Goal: Task Accomplishment & Management: Complete application form

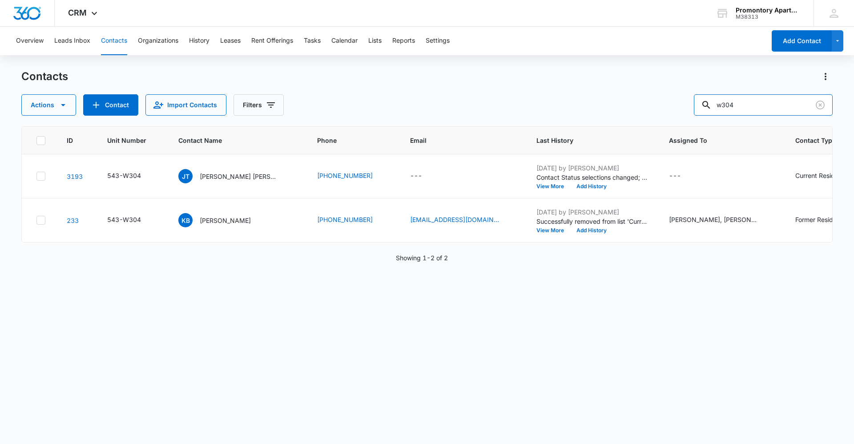
drag, startPoint x: 739, startPoint y: 109, endPoint x: 667, endPoint y: 111, distance: 72.1
click at [670, 111] on div "Actions Contact Import Contacts Filters w304" at bounding box center [427, 104] width 812 height 21
click at [103, 106] on button "Contact" at bounding box center [110, 104] width 55 height 21
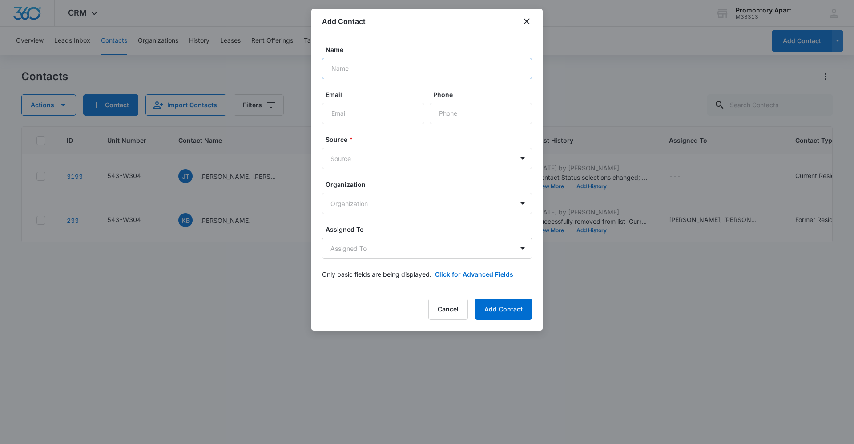
click at [347, 67] on input "Name" at bounding box center [427, 68] width 210 height 21
click at [526, 20] on icon "close" at bounding box center [527, 21] width 6 height 6
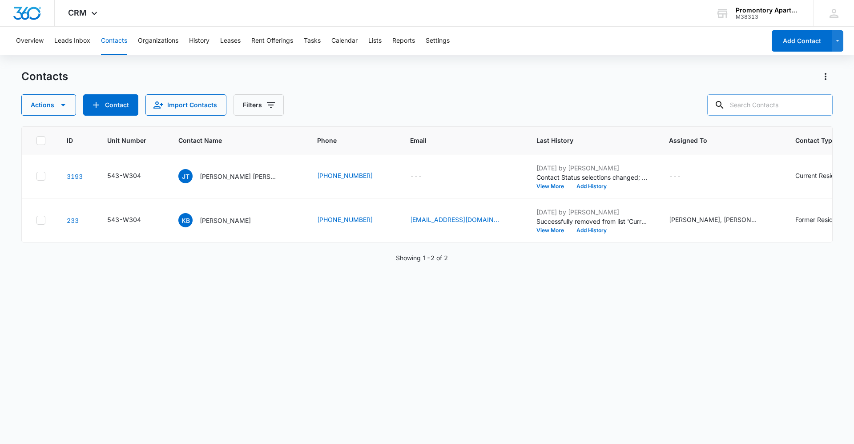
click at [754, 106] on input "text" at bounding box center [769, 104] width 125 height 21
type input "[PERSON_NAME]"
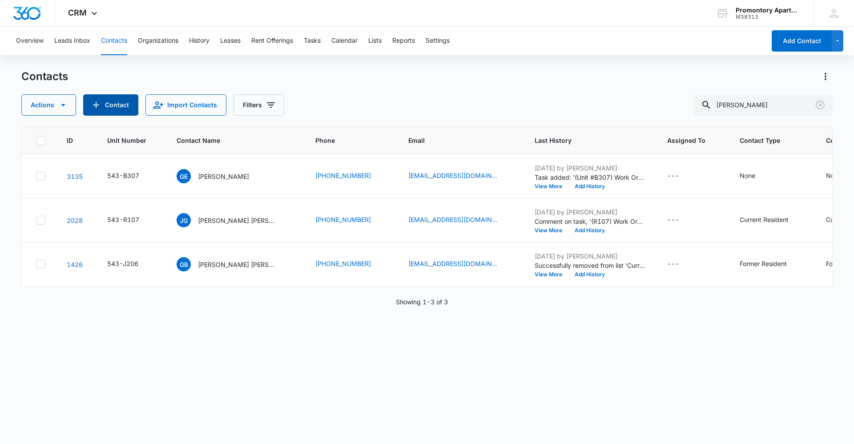
click at [92, 103] on icon "Add Contact" at bounding box center [96, 105] width 11 height 11
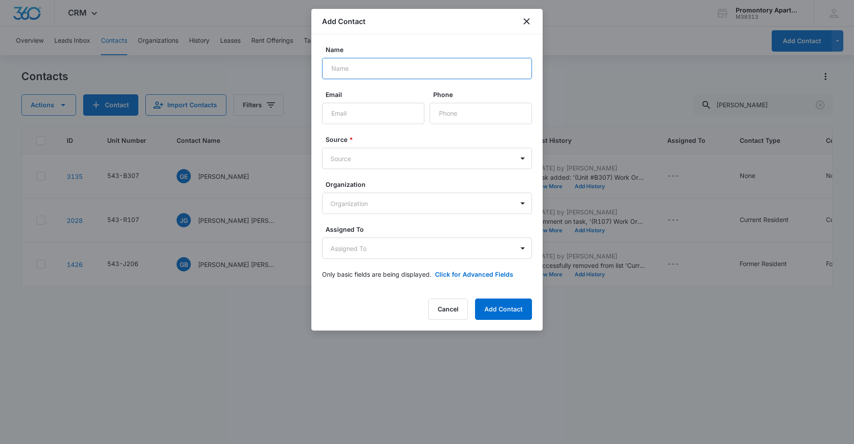
click at [378, 71] on input "Name" at bounding box center [427, 68] width 210 height 21
click at [379, 71] on input "[PERSON_NAME]" at bounding box center [427, 68] width 210 height 21
type input "[PERSON_NAME]"
click at [458, 116] on input "Phone" at bounding box center [481, 113] width 102 height 21
type input "[PHONE_NUMBER]"
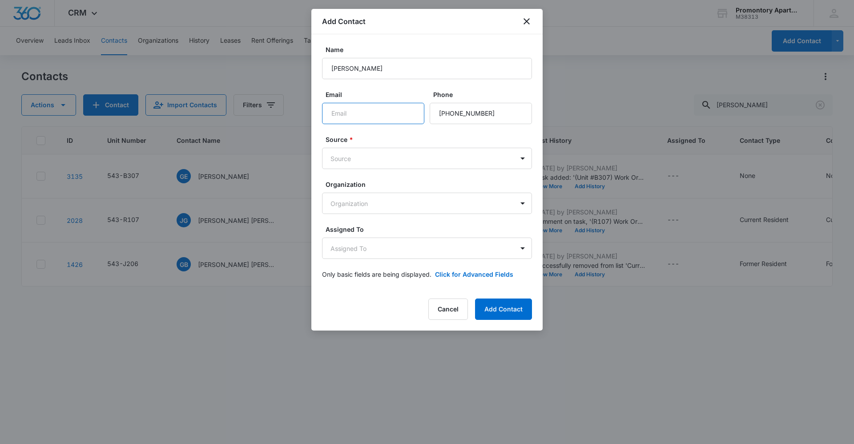
click at [372, 112] on input "Email" at bounding box center [373, 113] width 102 height 21
type input "[EMAIL_ADDRESS][DOMAIN_NAME]"
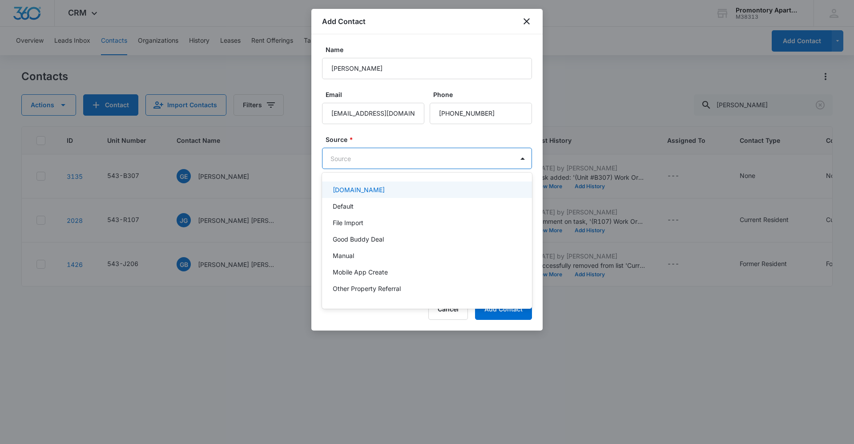
click at [359, 161] on body "CRM Apps Reputation Websites Forms CRM Email Social Content Ads Intelligence Fi…" at bounding box center [427, 222] width 854 height 444
type input "a"
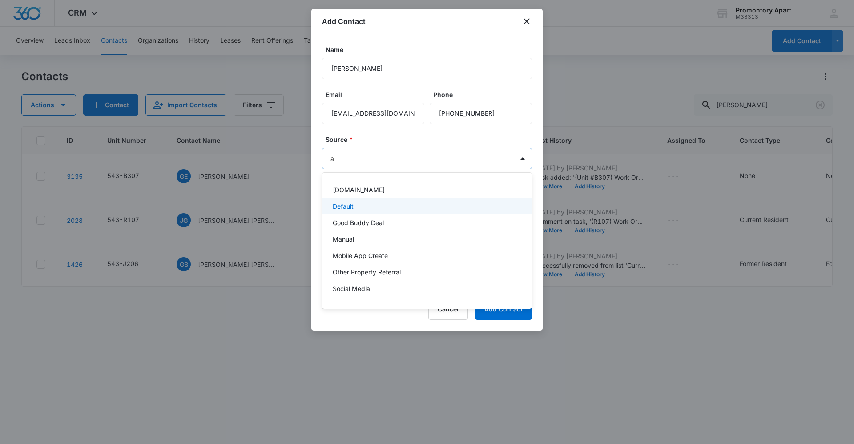
click at [348, 212] on div "Default" at bounding box center [427, 206] width 210 height 16
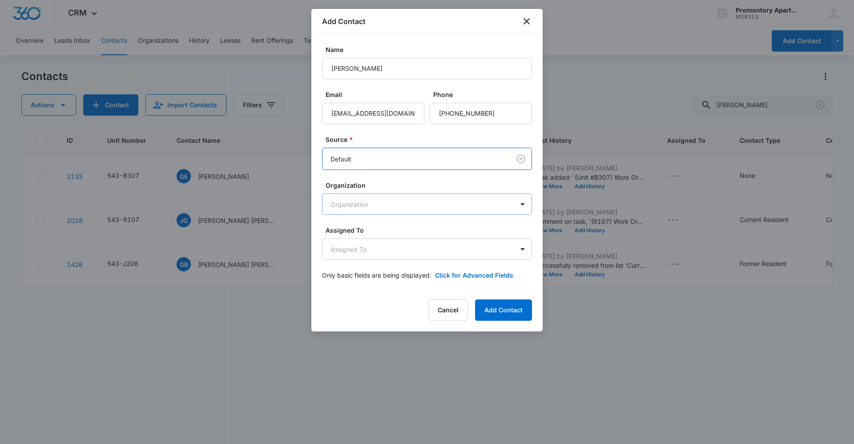
click at [362, 199] on body "CRM Apps Reputation Websites Forms CRM Email Social Content Ads Intelligence Fi…" at bounding box center [427, 222] width 854 height 444
click at [355, 197] on div at bounding box center [427, 222] width 854 height 444
click at [522, 310] on button "Add Contact" at bounding box center [503, 309] width 57 height 21
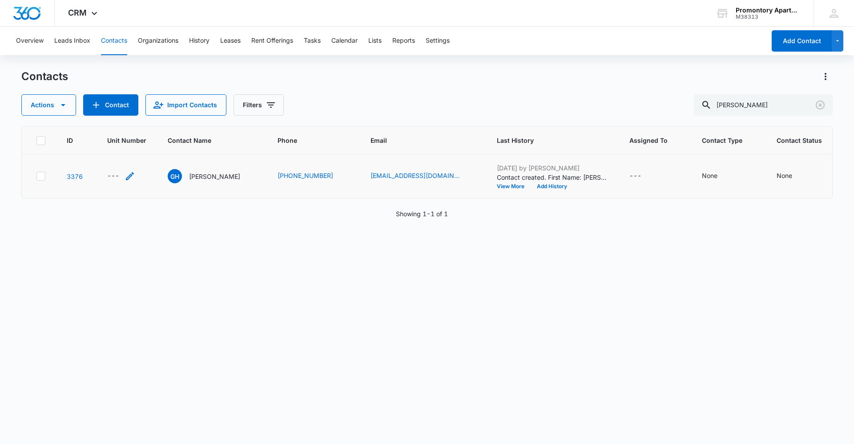
click at [111, 177] on div "---" at bounding box center [113, 176] width 12 height 11
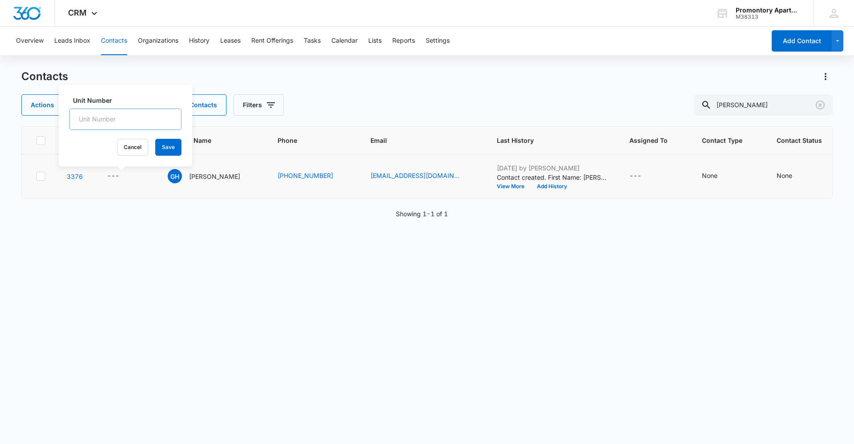
click at [116, 115] on input "Unit Number" at bounding box center [125, 119] width 112 height 21
type input "a"
type input "A201"
click at [162, 149] on button "Save" at bounding box center [168, 147] width 26 height 17
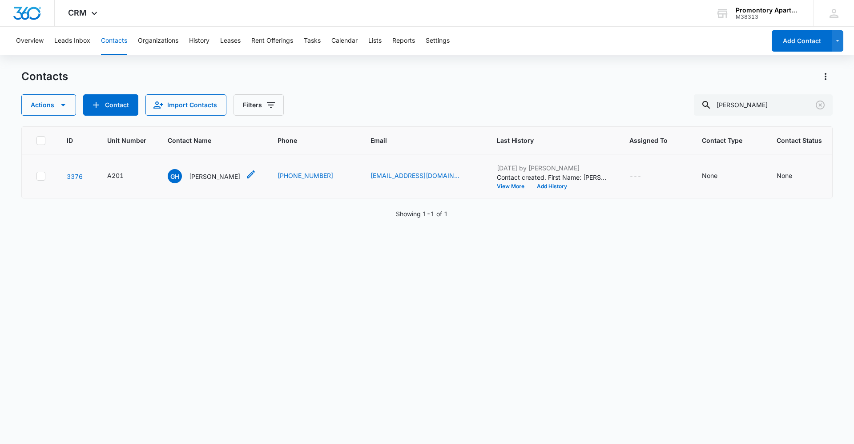
click at [214, 177] on p "[PERSON_NAME]" at bounding box center [214, 176] width 51 height 9
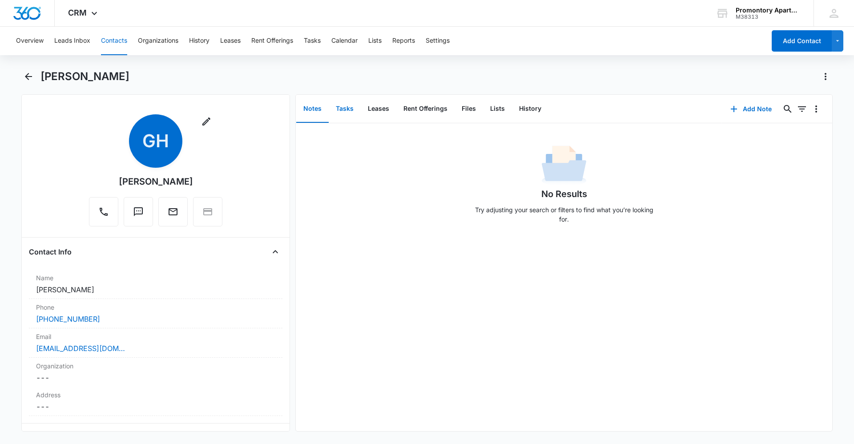
click at [350, 103] on button "Tasks" at bounding box center [345, 109] width 32 height 28
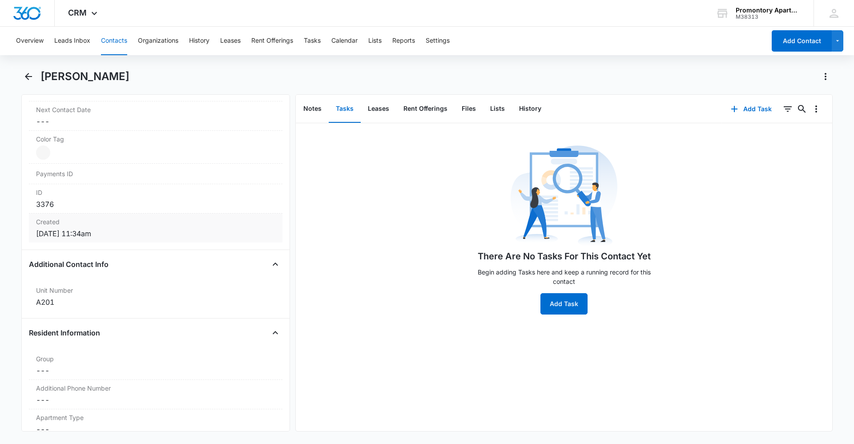
scroll to position [578, 0]
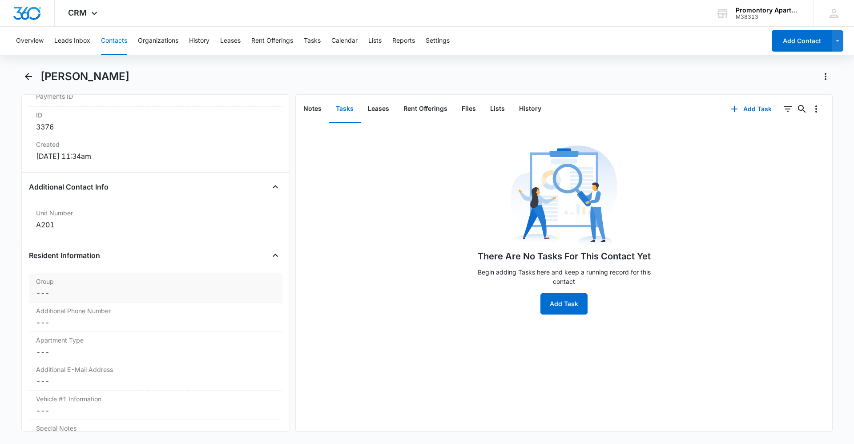
click at [62, 300] on div "Group Cancel Save Changes ---" at bounding box center [156, 287] width 254 height 29
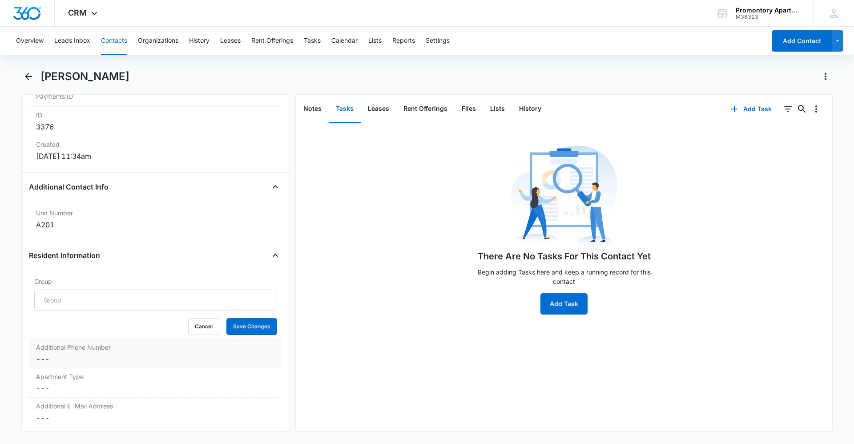
click at [65, 336] on div "Group Cancel Save Changes" at bounding box center [156, 306] width 254 height 66
click at [64, 353] on div "Additional Phone Number Cancel Save Changes ---" at bounding box center [156, 353] width 254 height 29
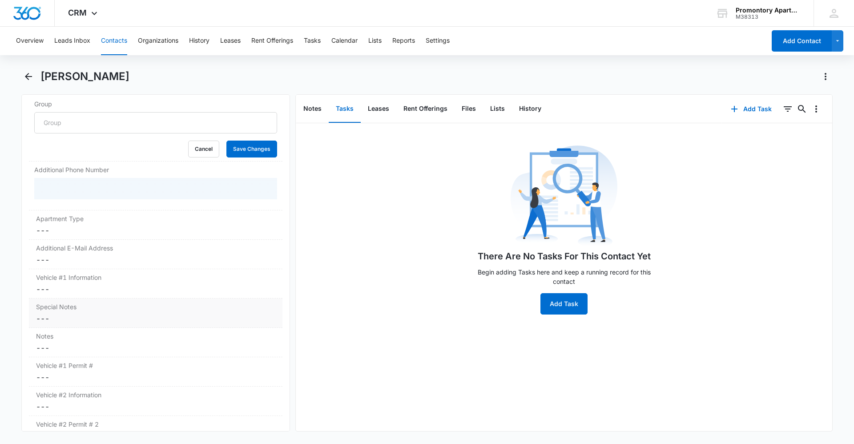
scroll to position [756, 0]
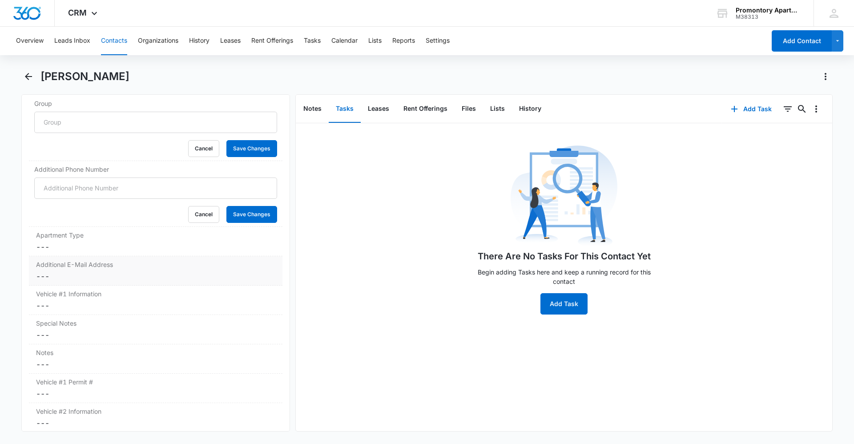
click at [65, 257] on div "Additional E-Mail Address Cancel Save Changes ---" at bounding box center [156, 270] width 254 height 29
click at [61, 243] on dd "Cancel Save Changes ---" at bounding box center [155, 247] width 239 height 11
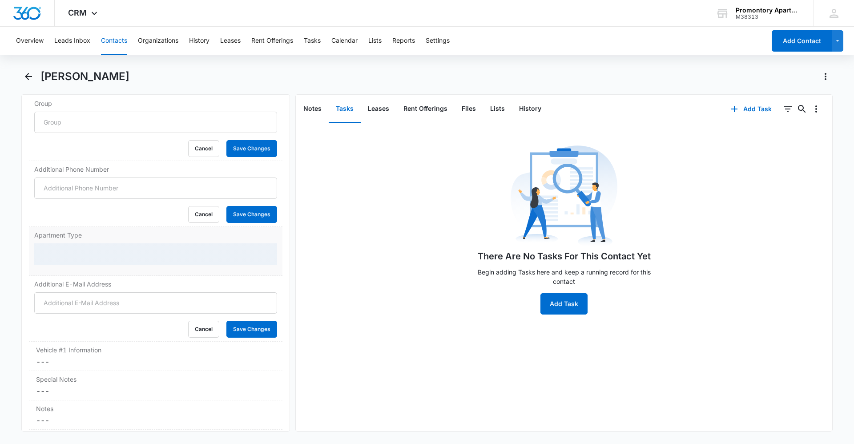
click at [61, 253] on div at bounding box center [155, 253] width 243 height 21
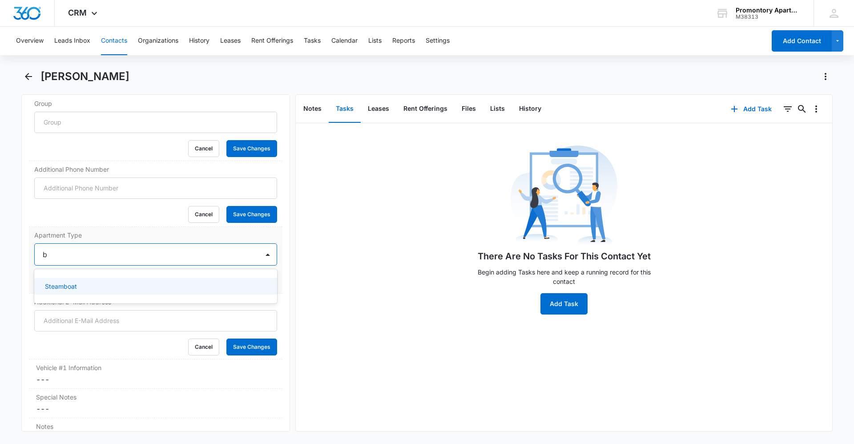
type input "br"
drag, startPoint x: 63, startPoint y: 254, endPoint x: 25, endPoint y: 253, distance: 37.4
click at [25, 253] on div "Remove GH [PERSON_NAME] Contact Info Name Cancel Save Changes [PERSON_NAME] Pho…" at bounding box center [155, 262] width 269 height 337
type input "b"
click at [66, 251] on div at bounding box center [145, 254] width 205 height 12
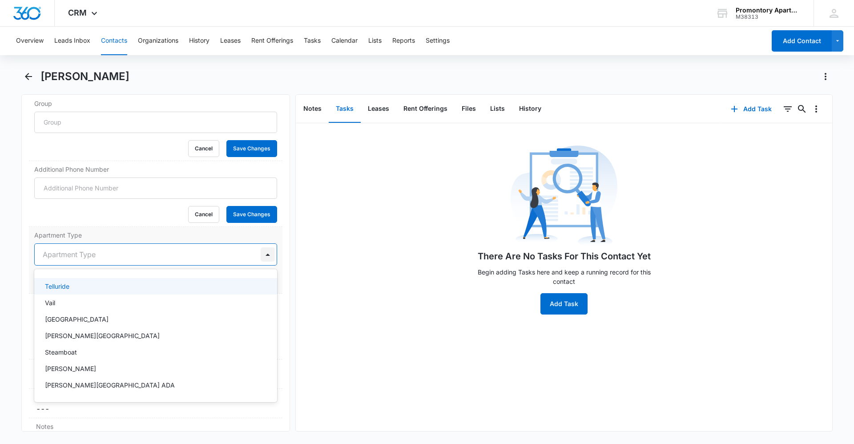
click at [261, 253] on div at bounding box center [268, 254] width 14 height 14
click at [123, 249] on div at bounding box center [145, 254] width 205 height 12
click at [123, 254] on div at bounding box center [145, 254] width 205 height 12
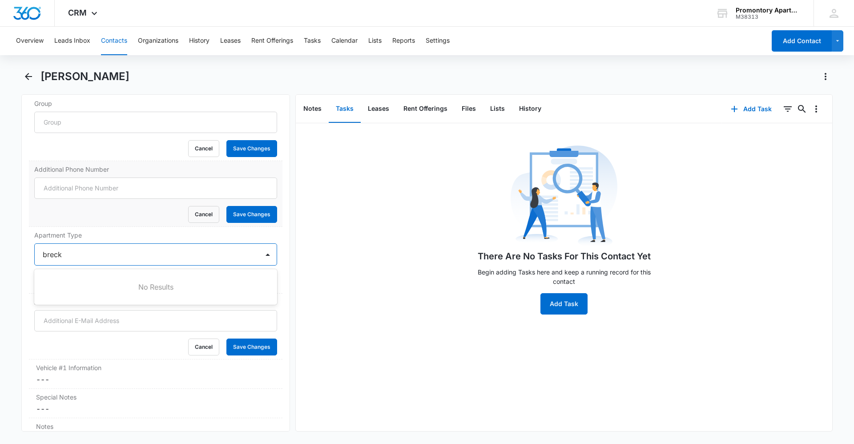
type input "breck"
click at [89, 225] on div "Additional Phone Number Cancel Save Changes" at bounding box center [156, 194] width 254 height 66
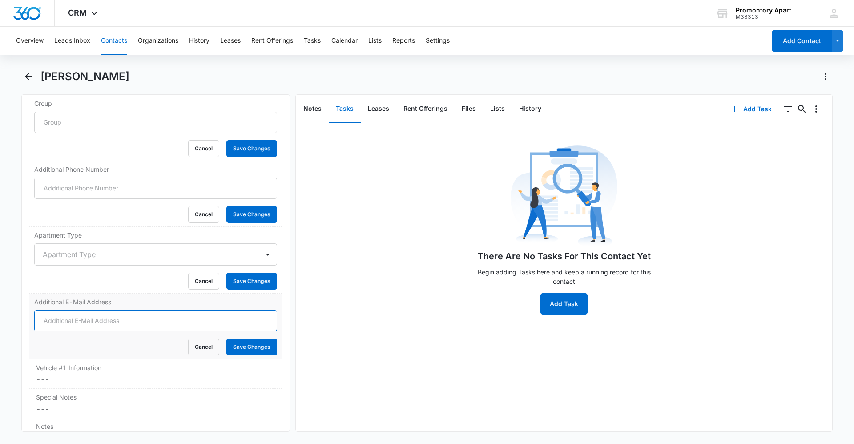
click at [70, 323] on input "Additional E-Mail Address" at bounding box center [155, 320] width 243 height 21
click at [90, 354] on div "Cancel Save Changes" at bounding box center [155, 347] width 243 height 17
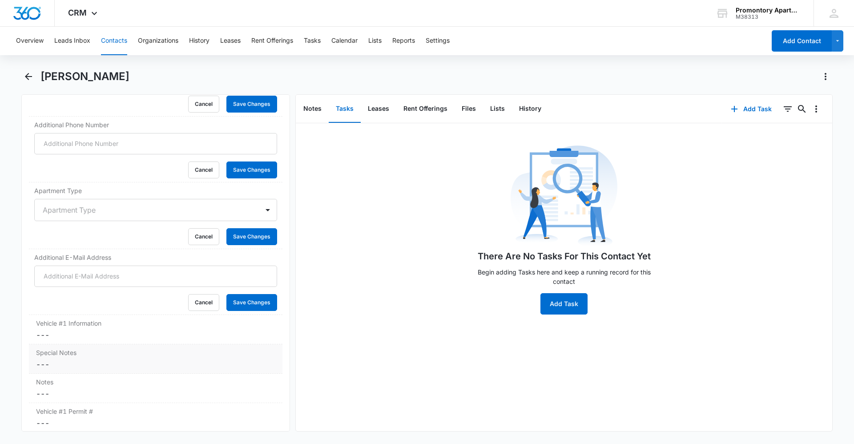
scroll to position [845, 0]
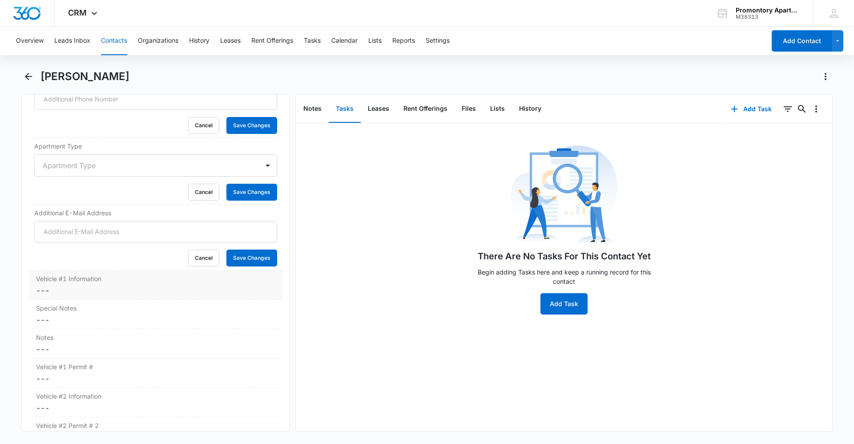
click at [69, 282] on label "Vehicle #1 Information" at bounding box center [155, 278] width 239 height 9
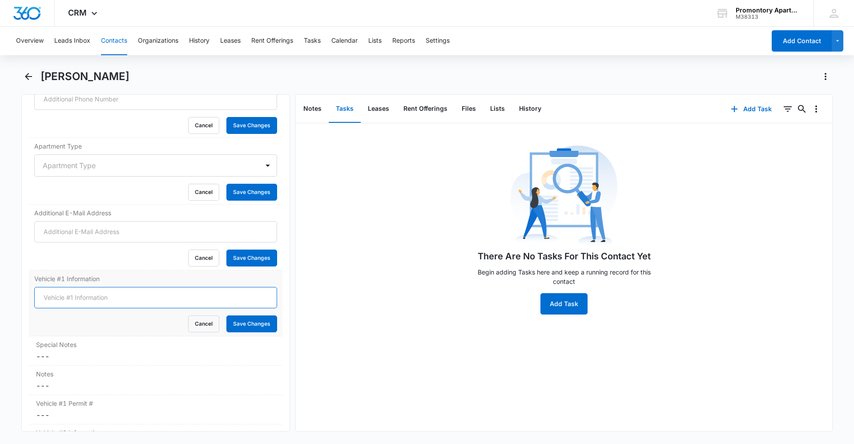
click at [67, 293] on input "Vehicle #1 Information" at bounding box center [155, 297] width 243 height 21
click at [59, 299] on input "2024 Mustang GT" at bounding box center [155, 297] width 243 height 21
type input "2024 Blue Mustang GT DHQ-B16"
click at [238, 327] on button "Save Changes" at bounding box center [251, 323] width 51 height 17
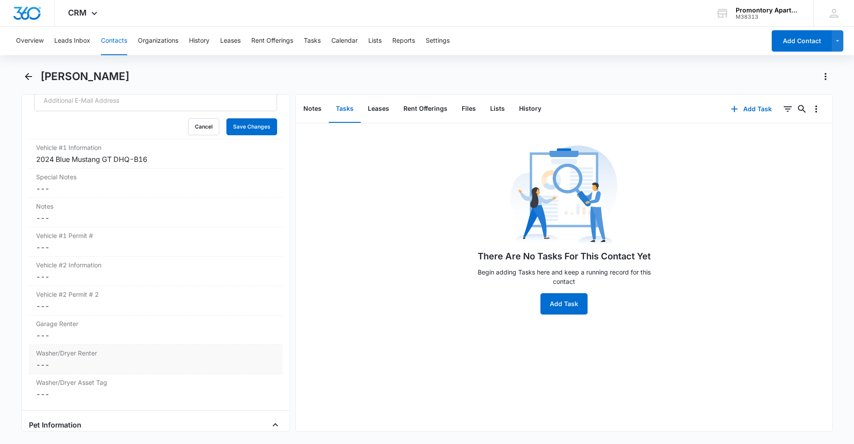
scroll to position [979, 0]
click at [65, 267] on label "Vehicle #2 Information" at bounding box center [155, 262] width 239 height 9
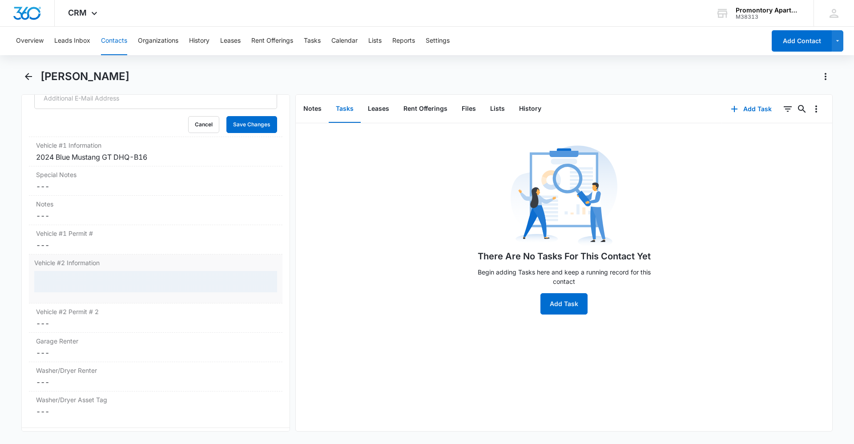
click at [62, 280] on div at bounding box center [155, 281] width 243 height 21
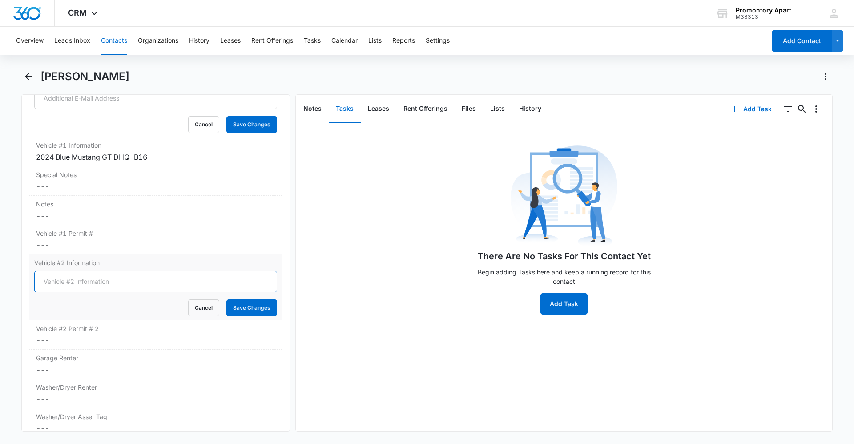
click at [71, 283] on input "Vehicle #2 Information" at bounding box center [155, 281] width 243 height 21
type input "2001 white Toyota Sequioa QWF-913"
click at [247, 308] on button "Save Changes" at bounding box center [251, 307] width 51 height 17
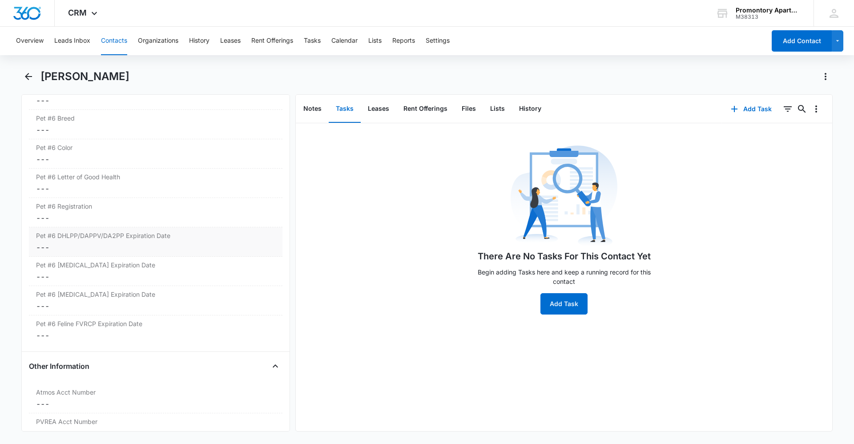
scroll to position [3159, 0]
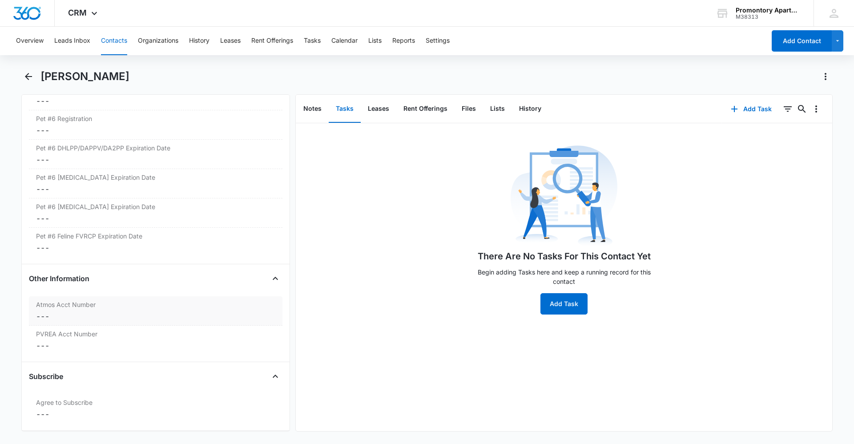
click at [63, 321] on dd "Cancel Save Changes ---" at bounding box center [155, 316] width 239 height 11
click at [319, 278] on div "There Are No Tasks For This Contact Yet Begin adding Tasks here and keep a runn…" at bounding box center [564, 229] width 537 height 172
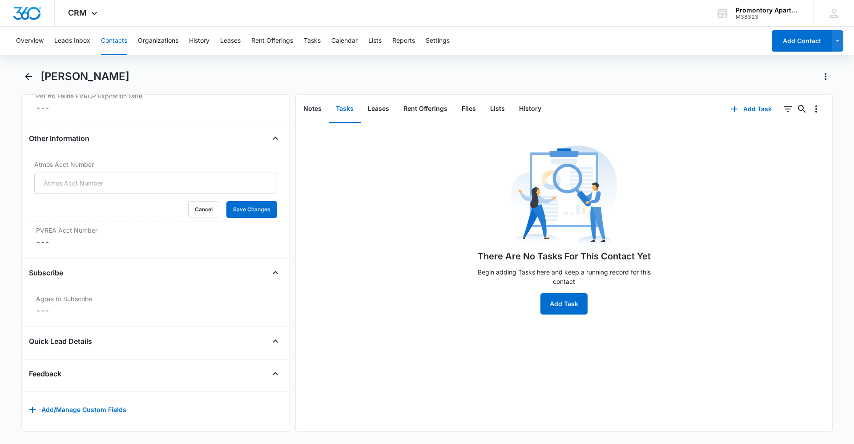
scroll to position [3306, 0]
click at [49, 306] on dd "Cancel Save Changes ---" at bounding box center [155, 310] width 239 height 11
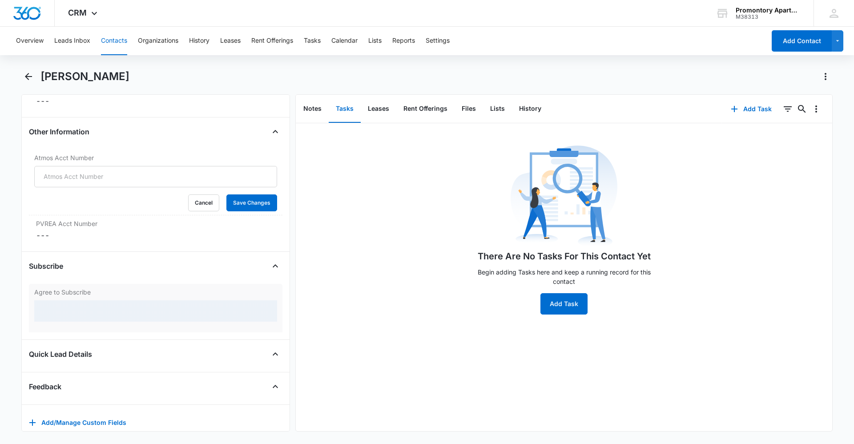
drag, startPoint x: 61, startPoint y: 307, endPoint x: 64, endPoint y: 315, distance: 8.3
click at [61, 307] on div at bounding box center [155, 310] width 243 height 21
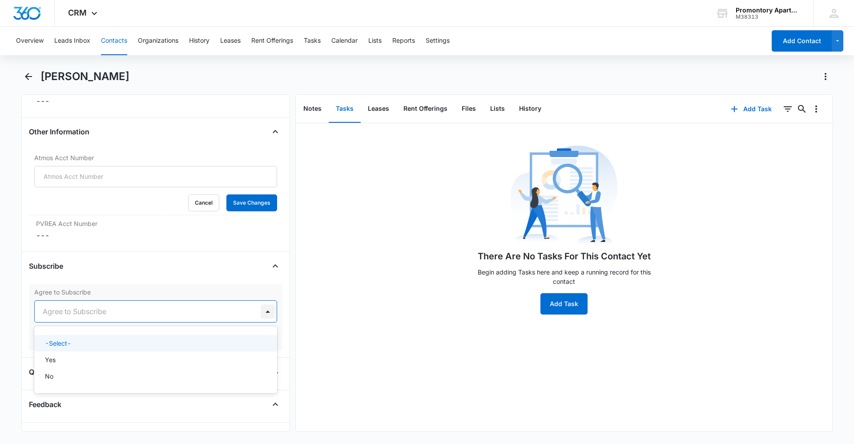
click at [268, 306] on div at bounding box center [268, 311] width 14 height 14
click at [55, 357] on p "Yes" at bounding box center [50, 359] width 11 height 9
click at [249, 339] on button "Save Changes" at bounding box center [251, 338] width 51 height 17
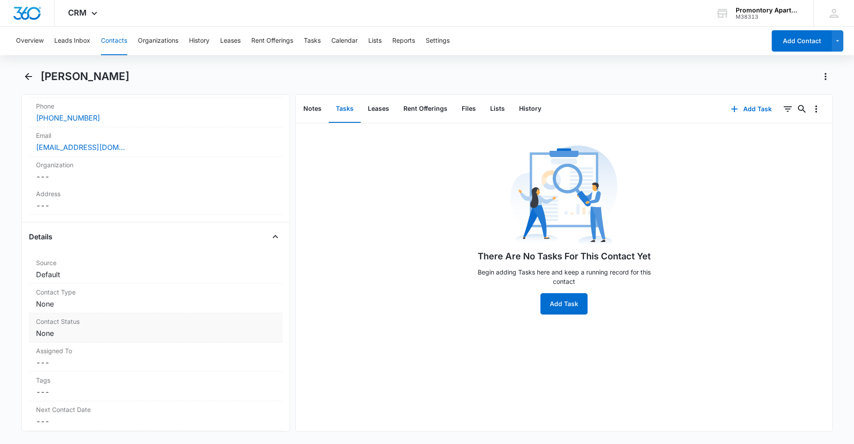
scroll to position [222, 0]
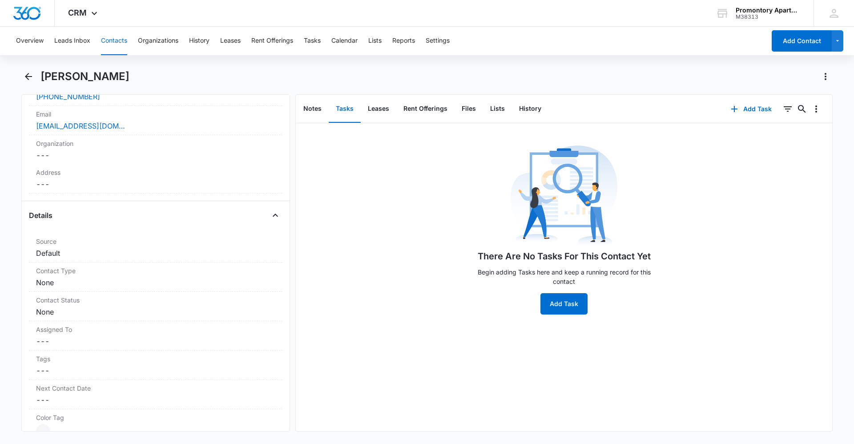
click at [364, 82] on div "[PERSON_NAME]" at bounding box center [436, 76] width 792 height 14
click at [453, 109] on button "Rent Offerings" at bounding box center [425, 109] width 58 height 28
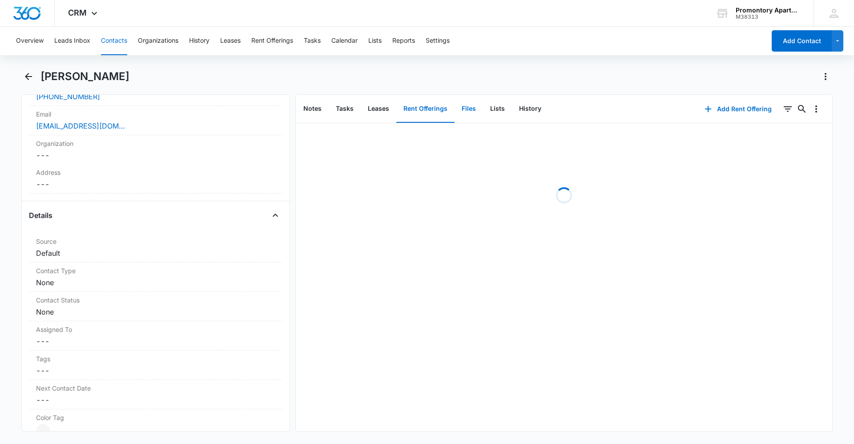
click at [470, 109] on button "Files" at bounding box center [469, 109] width 28 height 28
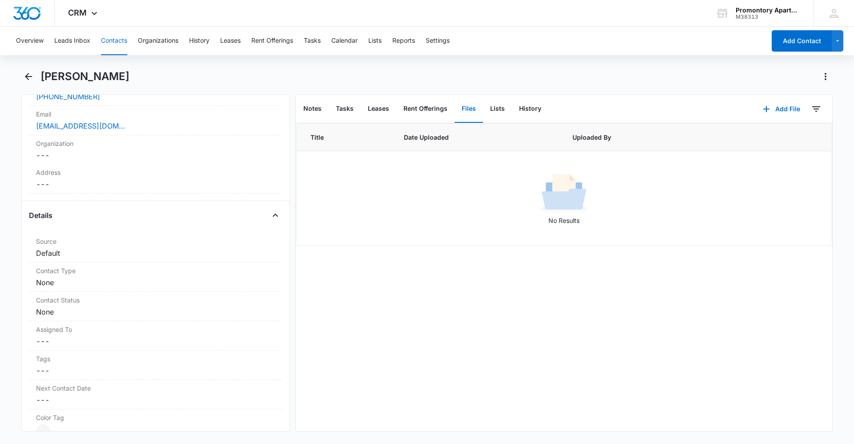
click at [747, 99] on div "Notes Tasks Leases Rent Offerings Files Lists History" at bounding box center [525, 109] width 458 height 28
drag, startPoint x: 765, startPoint y: 108, endPoint x: 733, endPoint y: 114, distance: 33.1
click at [765, 108] on icon "button" at bounding box center [766, 109] width 11 height 11
click at [752, 135] on div "Upload Files" at bounding box center [770, 137] width 36 height 6
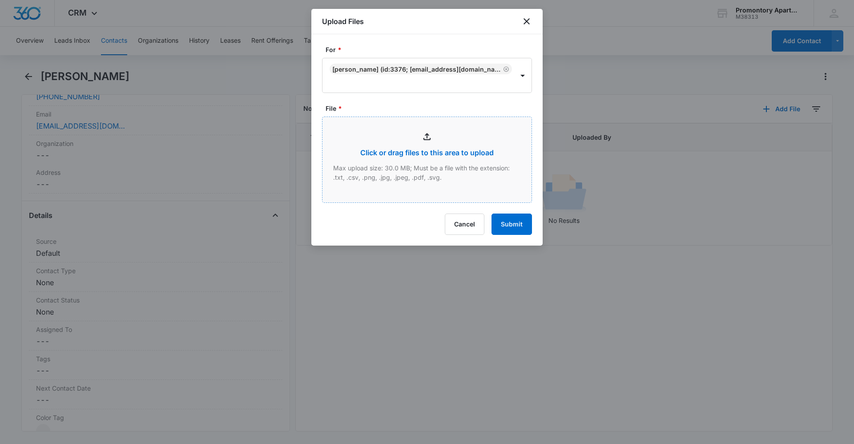
type input "C:\fakepath\scan09-25-2025-235257.pdf"
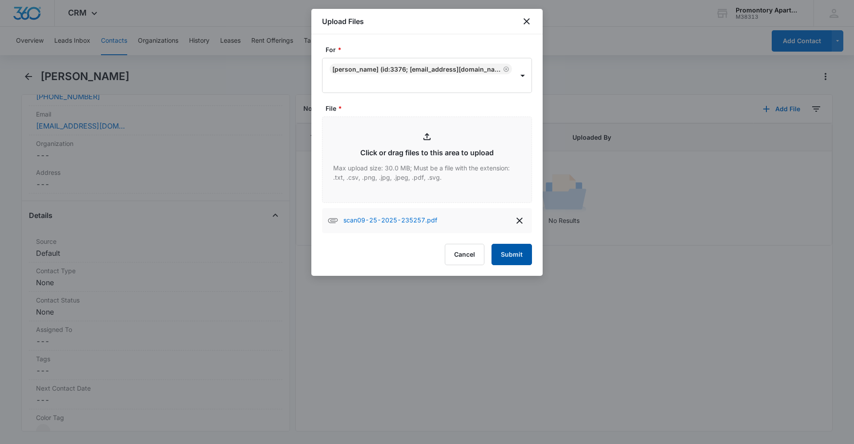
click at [512, 258] on button "Submit" at bounding box center [512, 254] width 40 height 21
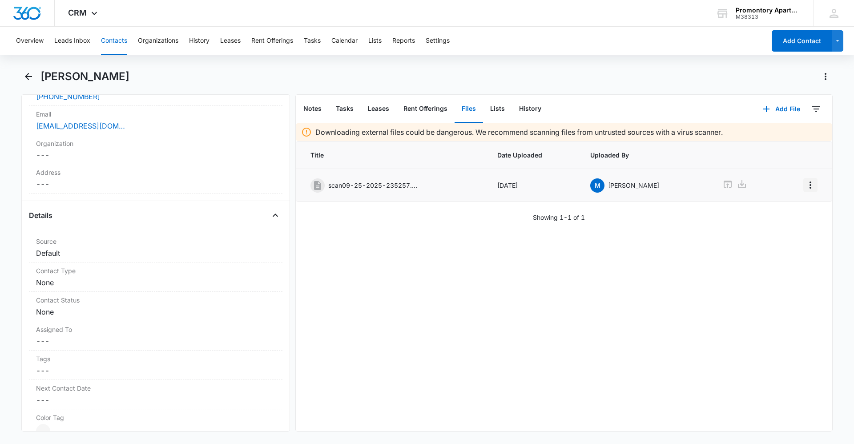
drag, startPoint x: 385, startPoint y: 188, endPoint x: 803, endPoint y: 185, distance: 417.8
click at [805, 185] on icon "Overflow Menu" at bounding box center [810, 185] width 11 height 11
click at [767, 209] on button "Edit" at bounding box center [785, 209] width 51 height 13
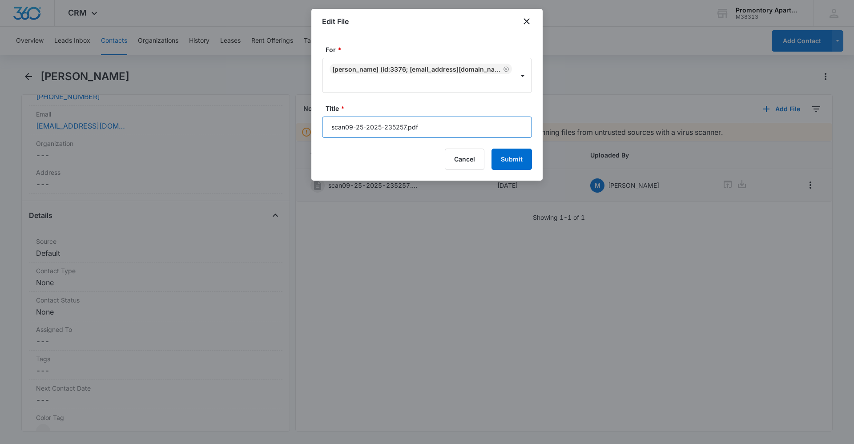
drag, startPoint x: 431, startPoint y: 124, endPoint x: 311, endPoint y: 131, distance: 120.3
click at [311, 131] on body "CRM Apps Reputation Websites Forms CRM Email Social Content Ads Intelligence Fi…" at bounding box center [427, 222] width 854 height 444
type input "543- Lease agreement [DATE]-[DATE]"
click at [522, 160] on button "Submit" at bounding box center [512, 159] width 40 height 21
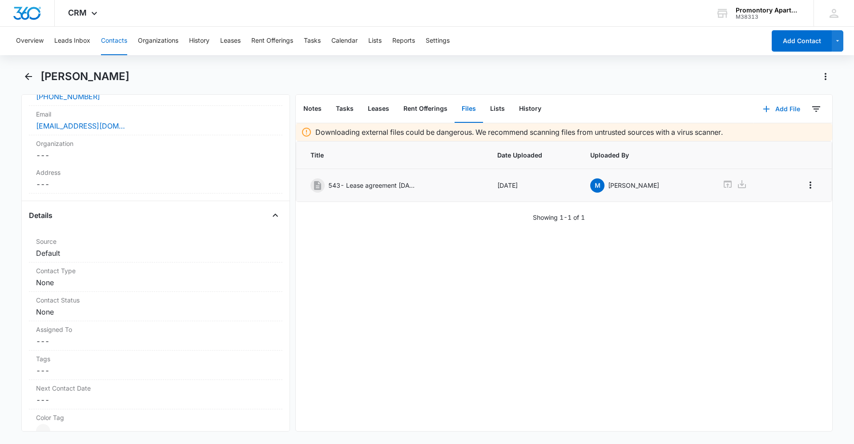
drag, startPoint x: 759, startPoint y: 103, endPoint x: 762, endPoint y: 109, distance: 6.6
click at [761, 104] on icon "button" at bounding box center [766, 109] width 11 height 11
click at [759, 137] on div "Upload Files" at bounding box center [770, 137] width 36 height 6
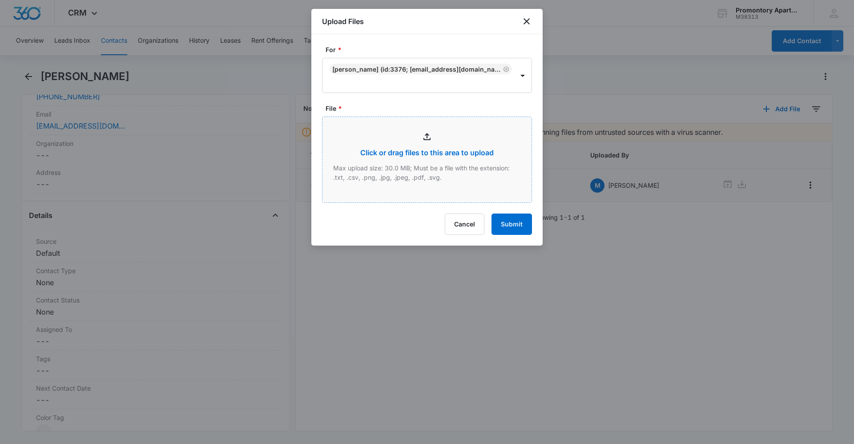
type input "C:\fakepath\scan09-25-2025-235427.pdf"
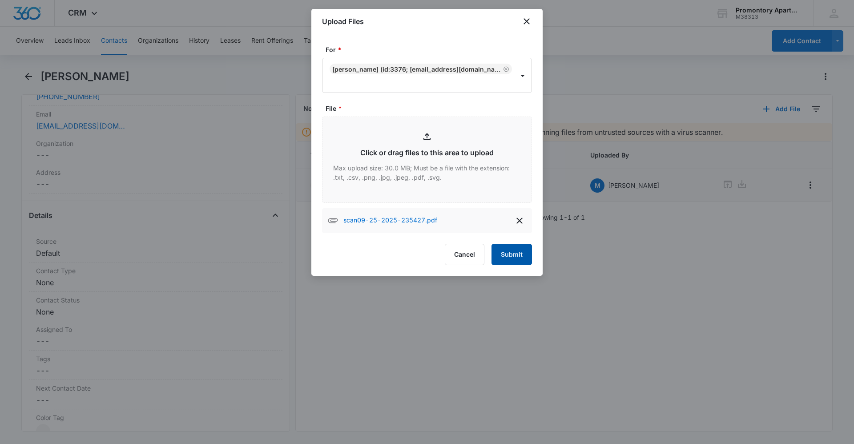
click at [528, 255] on button "Submit" at bounding box center [512, 254] width 40 height 21
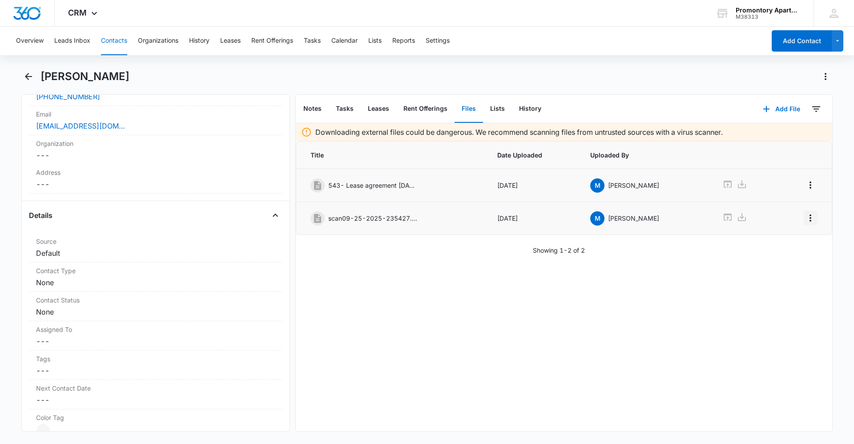
click at [805, 217] on icon "Overflow Menu" at bounding box center [810, 218] width 11 height 11
click at [779, 249] on button "Edit" at bounding box center [785, 242] width 51 height 13
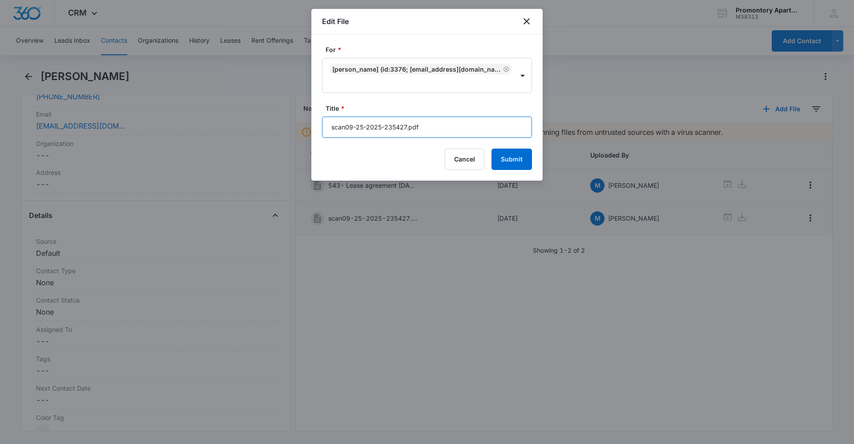
drag, startPoint x: 447, startPoint y: 134, endPoint x: 258, endPoint y: 133, distance: 189.5
click at [258, 133] on body "CRM Apps Reputation Websites Forms CRM Email Social Content Ads Intelligence Fi…" at bounding box center [427, 222] width 854 height 444
type input "543-A201 lease addendums"
click at [512, 158] on button "Submit" at bounding box center [512, 159] width 40 height 21
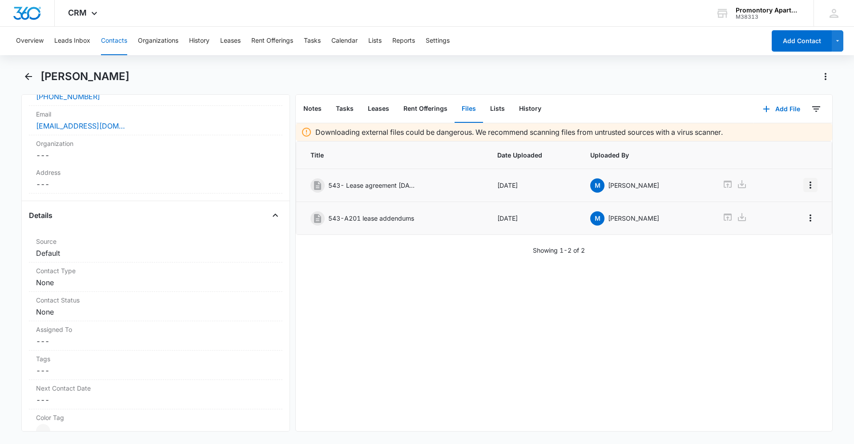
click at [810, 182] on button "Overflow Menu" at bounding box center [810, 185] width 14 height 14
click at [781, 207] on div "Edit" at bounding box center [780, 210] width 19 height 6
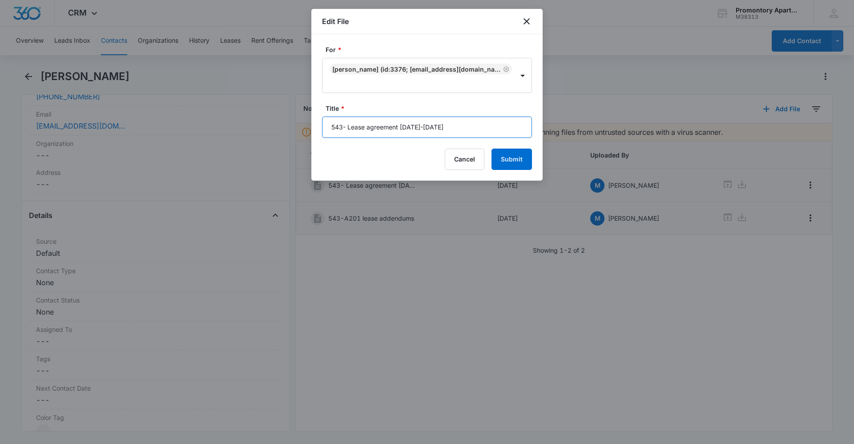
click at [345, 127] on input "543- Lease agreement [DATE]-[DATE]" at bounding box center [427, 127] width 210 height 21
type input "543-A201 Lease agreement [DATE]-[DATE]"
click at [528, 166] on button "Submit" at bounding box center [512, 159] width 40 height 21
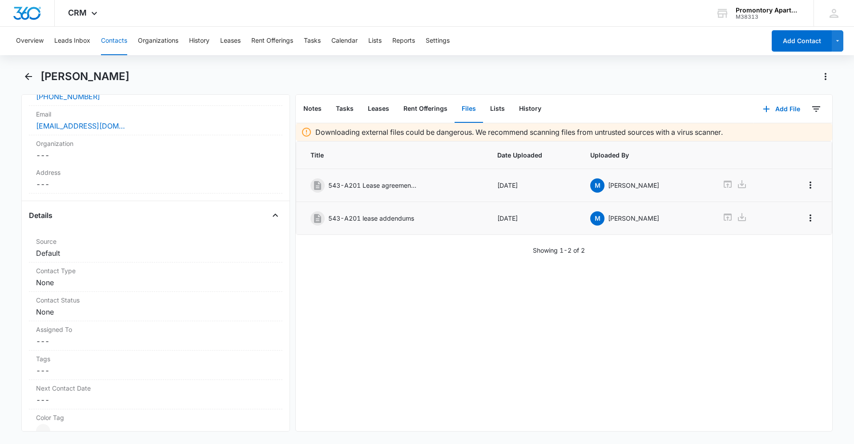
drag, startPoint x: 565, startPoint y: 320, endPoint x: 384, endPoint y: 254, distance: 192.4
click at [564, 321] on div "Downloading external files could be dangerous. We recommend scanning files from…" at bounding box center [564, 277] width 537 height 308
click at [23, 73] on icon "Back" at bounding box center [28, 76] width 11 height 11
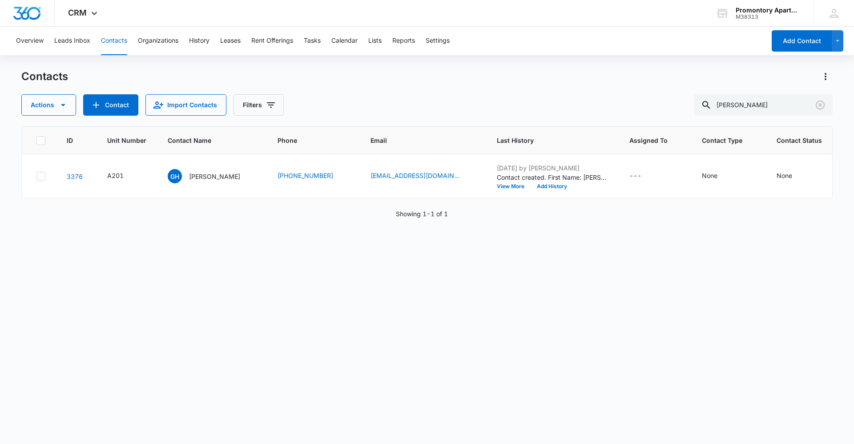
click at [523, 350] on div "ID Unit Number Contact Name Phone Email Last History Assigned To Contact Type C…" at bounding box center [427, 279] width 812 height 306
